Goal: Use online tool/utility

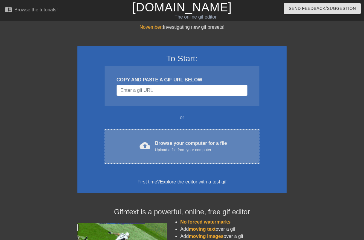
click at [181, 162] on div "cloud_upload Browse your computer for a file Upload a file from your computer C…" at bounding box center [182, 146] width 155 height 35
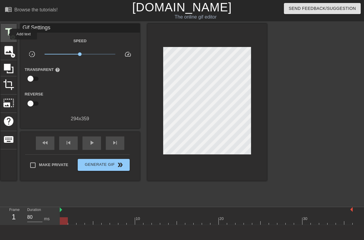
click at [6, 34] on span "title" at bounding box center [8, 31] width 11 height 11
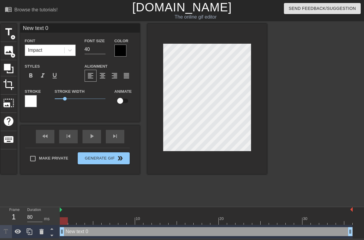
click at [60, 52] on div "Impact" at bounding box center [44, 50] width 39 height 11
click at [58, 51] on div "Impact" at bounding box center [44, 50] width 39 height 11
click at [124, 52] on div at bounding box center [121, 51] width 12 height 12
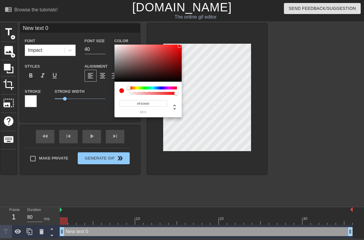
type input "#FF0000"
drag, startPoint x: 177, startPoint y: 48, endPoint x: 186, endPoint y: 42, distance: 10.1
click at [182, 45] on div at bounding box center [148, 63] width 67 height 37
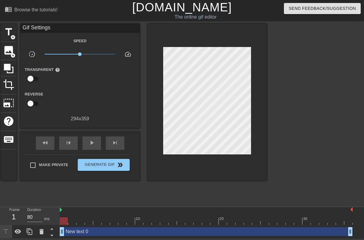
click at [2, 21] on div "menu_book Browse the tutorials! Gifntext.com The online gif editor Send Feedbac…" at bounding box center [182, 119] width 364 height 238
click at [6, 26] on span "title" at bounding box center [8, 31] width 11 height 11
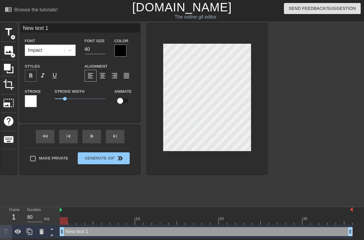
click at [32, 75] on span "format_bold" at bounding box center [30, 75] width 7 height 7
click at [222, 191] on div "title add_circle image add_circle crop photo_size_select_large help keyboard Ne…" at bounding box center [134, 114] width 267 height 180
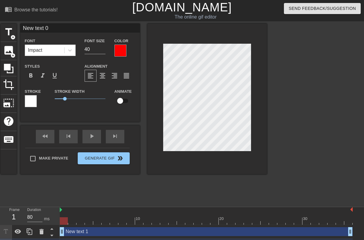
scroll to position [0, 1]
type input "New text"
type textarea "New text"
type input "New text"
type textarea "New text"
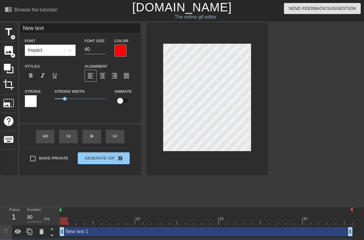
type input "New tex"
type textarea "New tex"
type input "New te"
type textarea "New te"
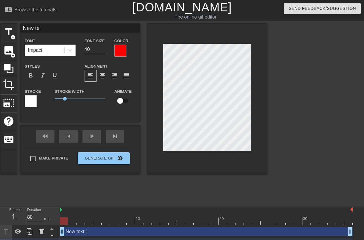
type input "New t"
type textarea "New t"
type input "New"
type textarea "New"
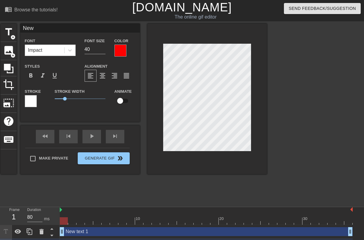
scroll to position [0, 0]
type input "New"
type textarea "New"
type input "Ne"
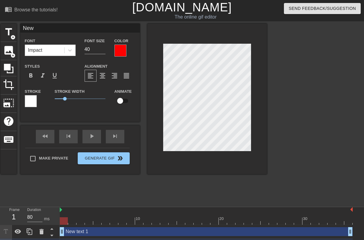
type textarea "Ne"
type input "N"
type textarea "N"
type input "С"
type textarea "С"
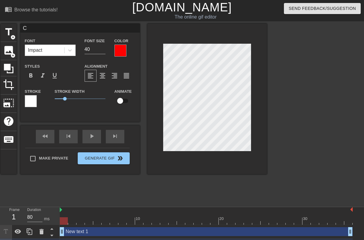
type input "С"
type textarea "С"
type input "С д"
type textarea "С д"
type input "С дн"
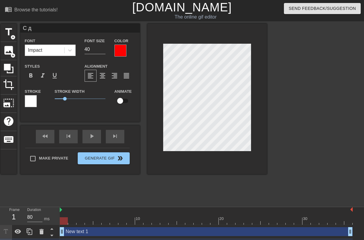
type textarea "С дн"
type input "С дне"
type textarea "С дне"
type input "С днем"
type textarea "С днем"
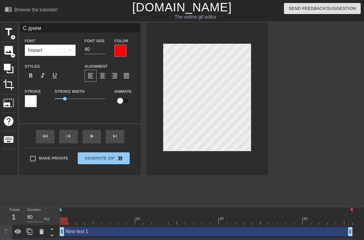
type input "С днем"
type textarea "С днем"
type input "С днем р"
type textarea "С днем р"
type input "С днем ро"
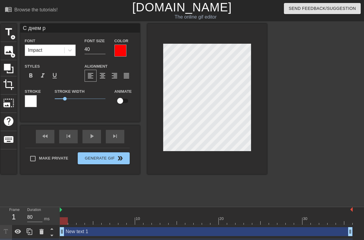
type textarea "С днем ро"
type input "С днем рож"
type textarea "С днем рож"
type input "С днем рожд"
type textarea "С днем рожд"
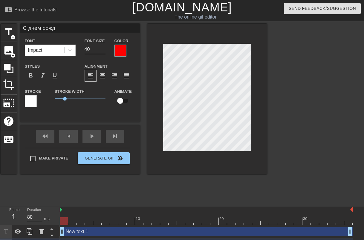
type input "С днем рожде"
type textarea "С днем рожде"
type input "С днем рожден"
type textarea "С днем рожден"
type input "С днем рождени"
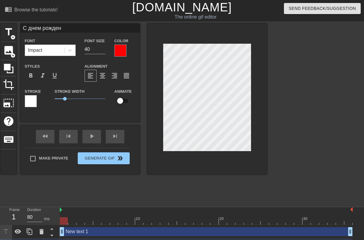
type textarea "С днем рождени"
type input "С днем рождения"
type textarea "С днем рождения"
type input "С днем рождения,"
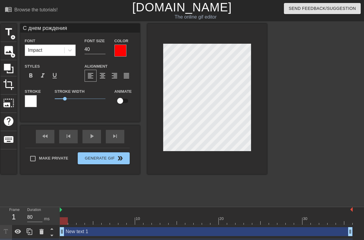
type textarea "С днем рождения,"
type input "С днем рождения,"
type textarea "С днем рождения,"
type input "С днем рождения, п"
type textarea "С днем рождения, п"
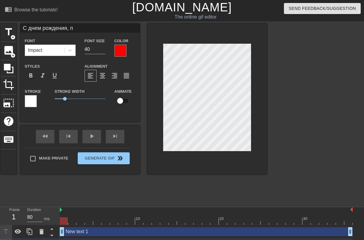
type input "С днем рождения, пи"
type textarea "С днем рождения, пи"
type input "С днем рождения, пид"
type textarea "С днем рождения, пид"
type input "С днем рождения, пидо"
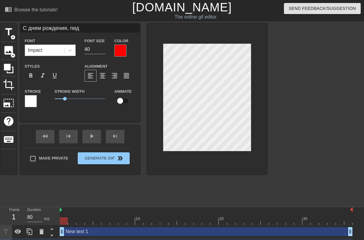
type textarea "С днем рождения, пидо"
type input "С днем рождения, пидор"
type textarea "С днем рождения, пидор"
type input "С днем рождения, пидора"
type textarea "С днем рождения, пидора"
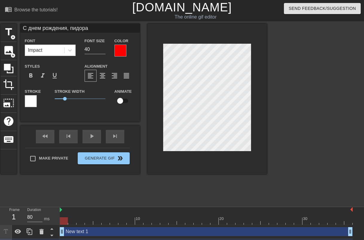
type input "С днем рождения, пидорас"
type textarea "С днем рождения, пидорас"
type input "С днем рождения, пидорас!"
type textarea "С днем рождения, пидорас!"
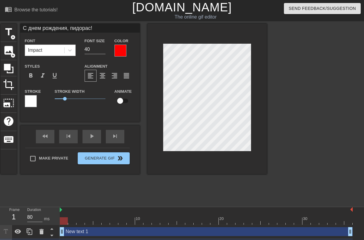
scroll to position [0, 3]
type input "С днем рождения,пидорас!"
type textarea "С днем рождения,пидорас!"
type input "С днем рожденияпидорас!"
type textarea "С днем рожденияпидорас!"
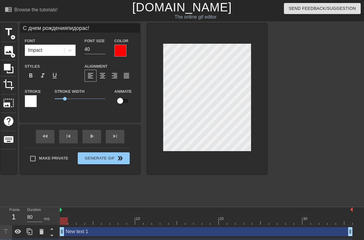
type input "С днем рожденияпидорас!"
type textarea "С днем рождения пидорас!"
click at [158, 38] on div at bounding box center [208, 99] width 120 height 150
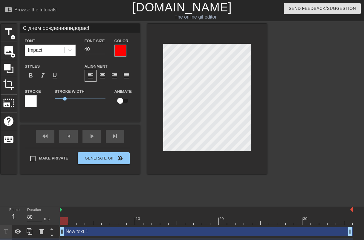
type input "С днем рожденияпидорас!"
type input "41"
click at [103, 49] on input "41" at bounding box center [95, 50] width 21 height 10
type input "С днем рожденияпидорас!"
type input "42"
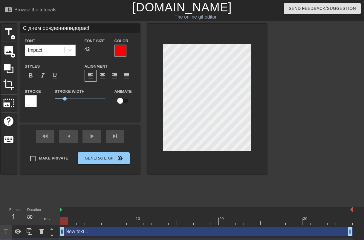
click at [103, 49] on input "42" at bounding box center [95, 50] width 21 height 10
type input "С днем рожденияпидорас!"
type input "41"
click at [103, 51] on input "41" at bounding box center [95, 50] width 21 height 10
type input "С днем рожденияпидорас!"
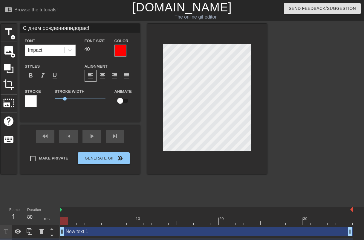
type input "40"
click at [103, 51] on input "40" at bounding box center [95, 50] width 21 height 10
type input "С днем рожденияпидорас!"
type input "39"
click at [103, 51] on input "39" at bounding box center [95, 50] width 21 height 10
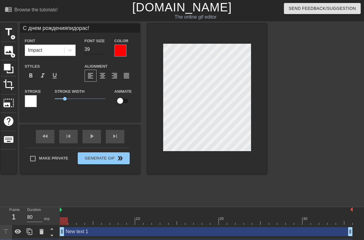
type input "С днем рожденияпидорас!"
type input "38"
click at [103, 51] on input "38" at bounding box center [95, 50] width 21 height 10
type input "С днем рожденияпидорас!"
type input "37"
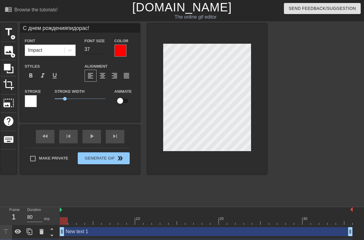
click at [103, 51] on input "37" at bounding box center [95, 50] width 21 height 10
type input "С днем рожденияпидорас!"
type input "36"
click at [103, 51] on input "36" at bounding box center [95, 50] width 21 height 10
type input "С днем рожденияпидорас!"
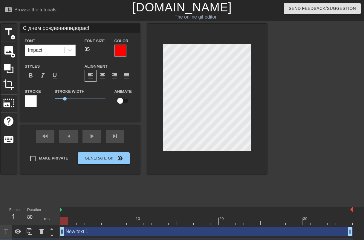
type input "35"
click at [103, 51] on input "35" at bounding box center [95, 50] width 21 height 10
type input "С днем рожденияпидорас!"
type input "34"
click at [104, 49] on input "34" at bounding box center [95, 50] width 21 height 10
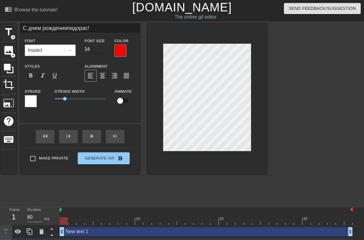
type input "С днем рожденияпидорас!"
type input "33"
click at [104, 49] on input "33" at bounding box center [95, 50] width 21 height 10
type input "С днем рожденияпидорас!"
type input "32"
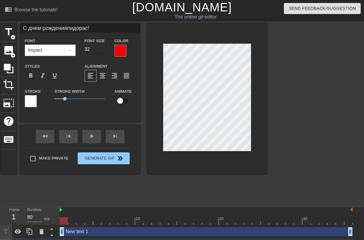
click at [104, 49] on input "32" at bounding box center [95, 50] width 21 height 10
click at [261, 72] on div at bounding box center [208, 99] width 120 height 150
click at [139, 42] on div "title add_circle image add_circle crop photo_size_select_large help keyboard С …" at bounding box center [134, 99] width 267 height 150
click at [99, 74] on div "format_align_center" at bounding box center [103, 76] width 12 height 12
click at [119, 48] on div at bounding box center [121, 51] width 12 height 12
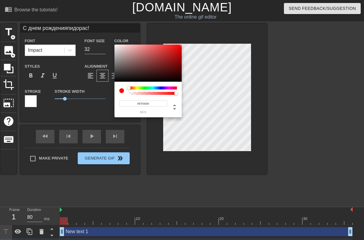
type input "С днем рожденияпидорас!"
type input "#E0D4D4"
type input "С днем рожденияпидорас!"
type input "#E2D6D6"
type input "С днем рожденияпидорас!"
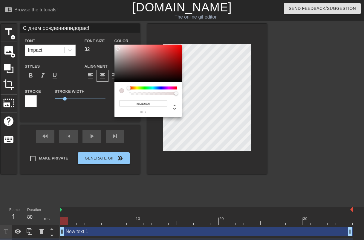
type input "#FFFFFF"
drag, startPoint x: 118, startPoint y: 49, endPoint x: 104, endPoint y: 37, distance: 18.2
click at [115, 45] on div at bounding box center [148, 63] width 67 height 37
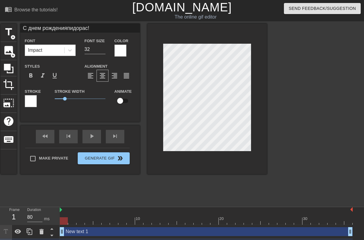
click at [145, 42] on div "title add_circle image add_circle crop photo_size_select_large help keyboard С …" at bounding box center [134, 99] width 267 height 150
click at [117, 46] on div at bounding box center [121, 51] width 12 height 12
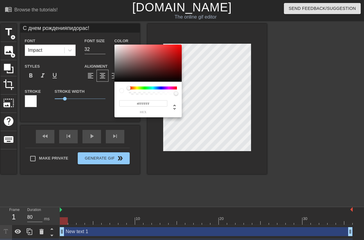
type input "С днем рожденияпидорас!"
type input "#E61212"
type input "С днем рожденияпидорас!"
type input "#EE0E0E"
type input "С днем рожденияпидорас!"
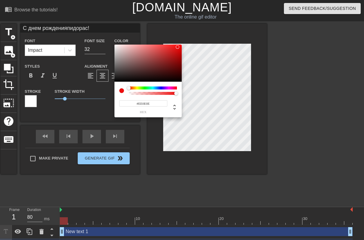
type input "#FF0202"
type input "С днем рожденияпидорас!"
type input "#FF0000"
type input "С днем рожденияпидорас!"
type input "#E81010"
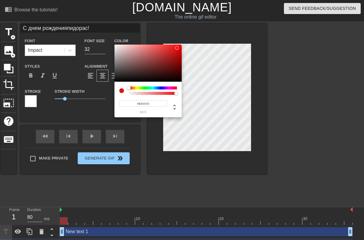
type input "С днем рожденияпидорас!"
type input "#813232"
type input "С днем рожденияпидорас!"
type input "#452626"
type input "С днем рожденияпидорас!"
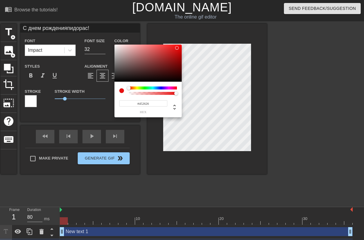
type input "#281818"
type input "С днем рожденияпидорас!"
type input "#000000"
drag, startPoint x: 177, startPoint y: 48, endPoint x: 130, endPoint y: 86, distance: 60.2
click at [130, 82] on div at bounding box center [148, 63] width 67 height 37
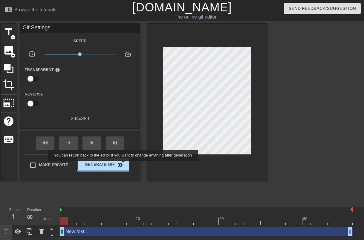
click at [124, 165] on span "Generate Gif double_arrow" at bounding box center [103, 164] width 47 height 7
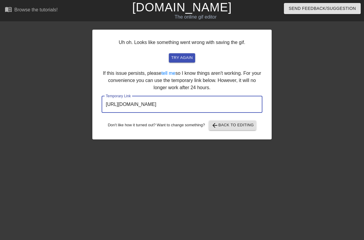
click at [171, 101] on input "https://www.gifntext.com/temp_generations/Bqm4YJzK.gif" at bounding box center [182, 104] width 161 height 17
click at [230, 105] on input "https://www.gifntext.com/temp_generations/Bqm4YJzK.gif" at bounding box center [182, 104] width 161 height 17
click at [180, 57] on span "try again" at bounding box center [182, 57] width 22 height 7
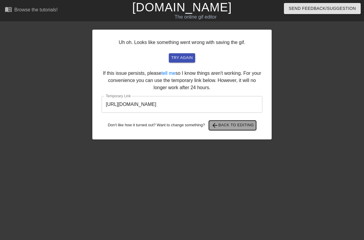
click at [254, 124] on span "arrow_back Back to Editing" at bounding box center [233, 125] width 43 height 7
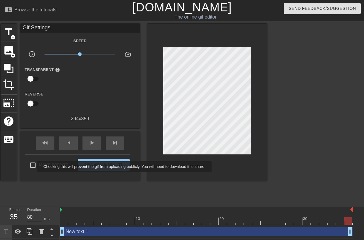
click at [33, 165] on input "Make Private" at bounding box center [33, 165] width 13 height 13
checkbox input "true"
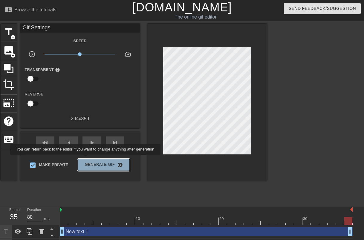
click at [86, 159] on button "Generate Gif double_arrow" at bounding box center [104, 165] width 52 height 12
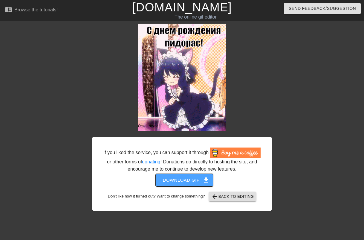
click at [183, 178] on span "Download gif get_app" at bounding box center [184, 180] width 43 height 8
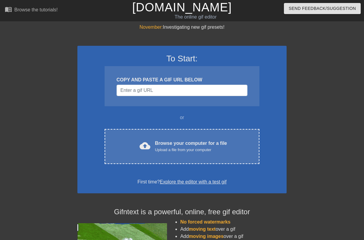
click at [69, 35] on div at bounding box center [26, 114] width 90 height 180
